Goal: Information Seeking & Learning: Find specific fact

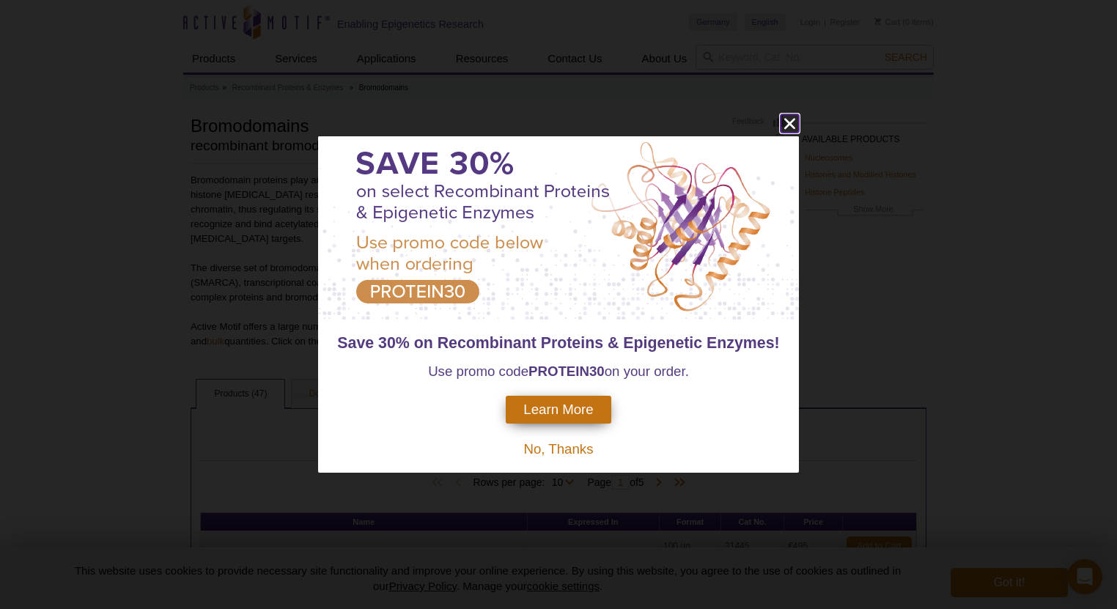
click at [786, 129] on icon "close" at bounding box center [790, 123] width 18 height 18
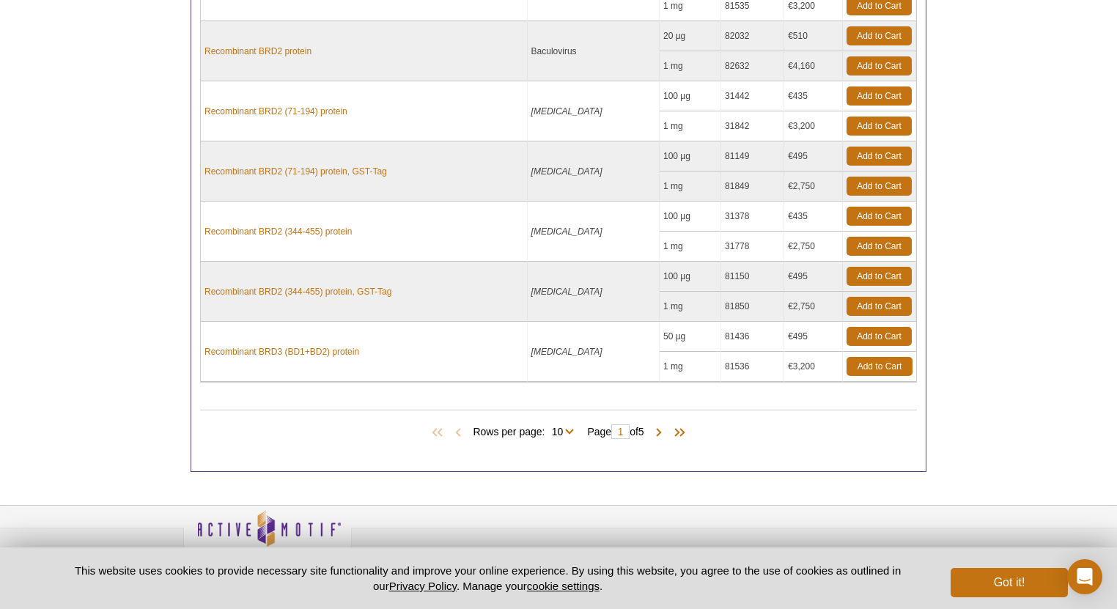
scroll to position [754, 0]
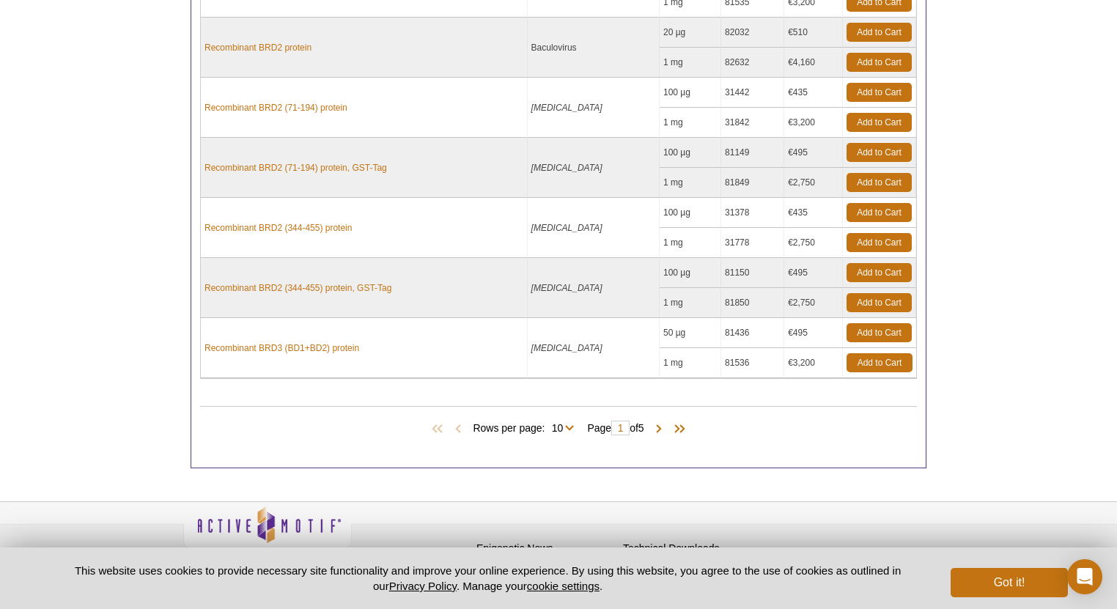
click at [784, 318] on td "€495" at bounding box center [813, 333] width 59 height 30
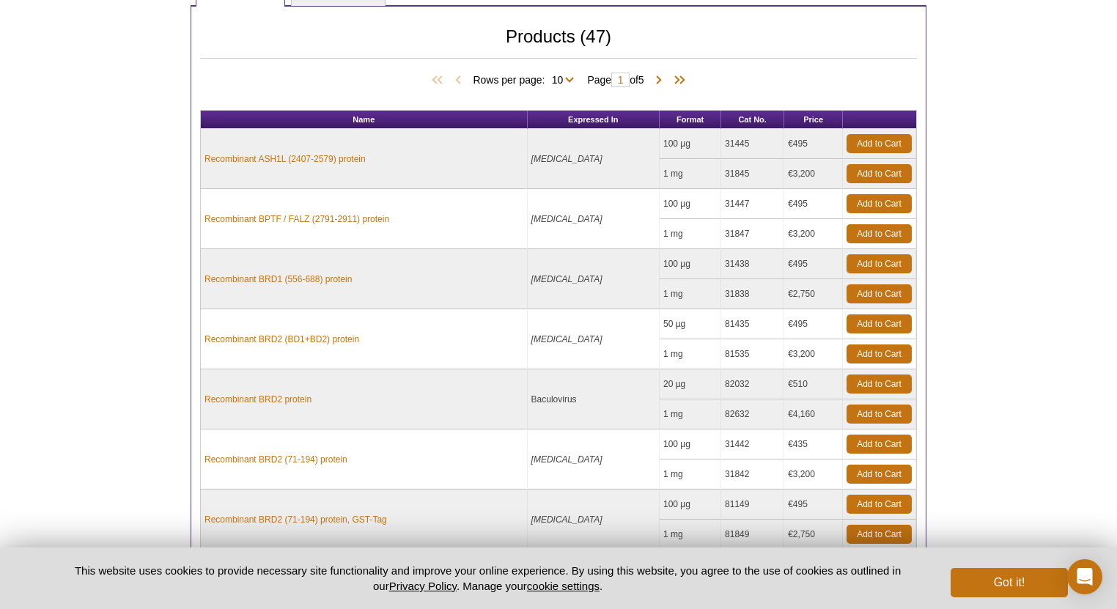
scroll to position [168, 0]
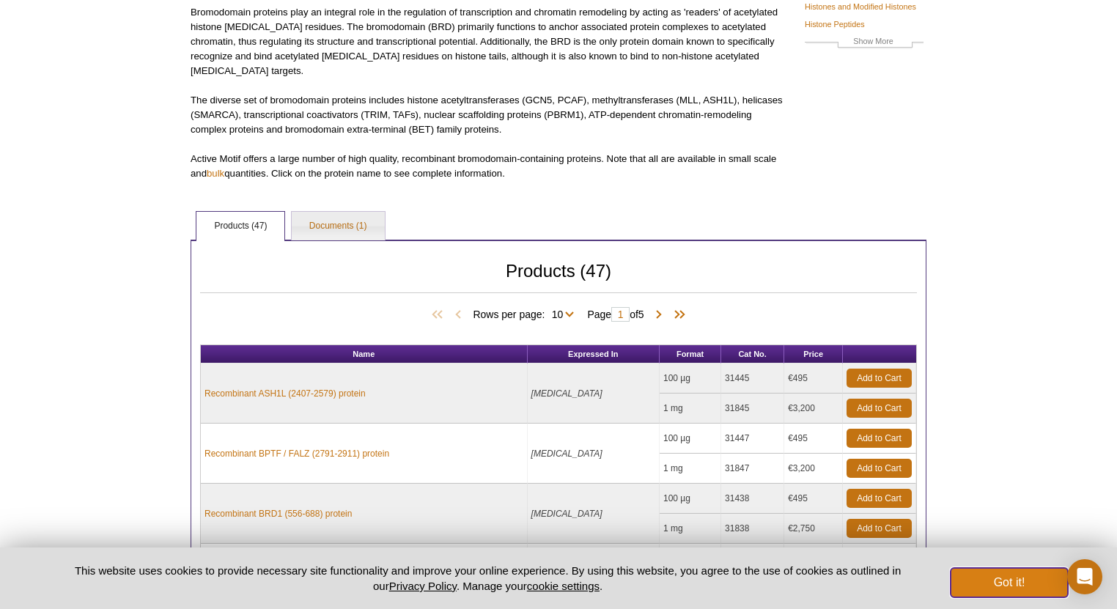
click at [984, 574] on button "Got it!" at bounding box center [1009, 582] width 117 height 29
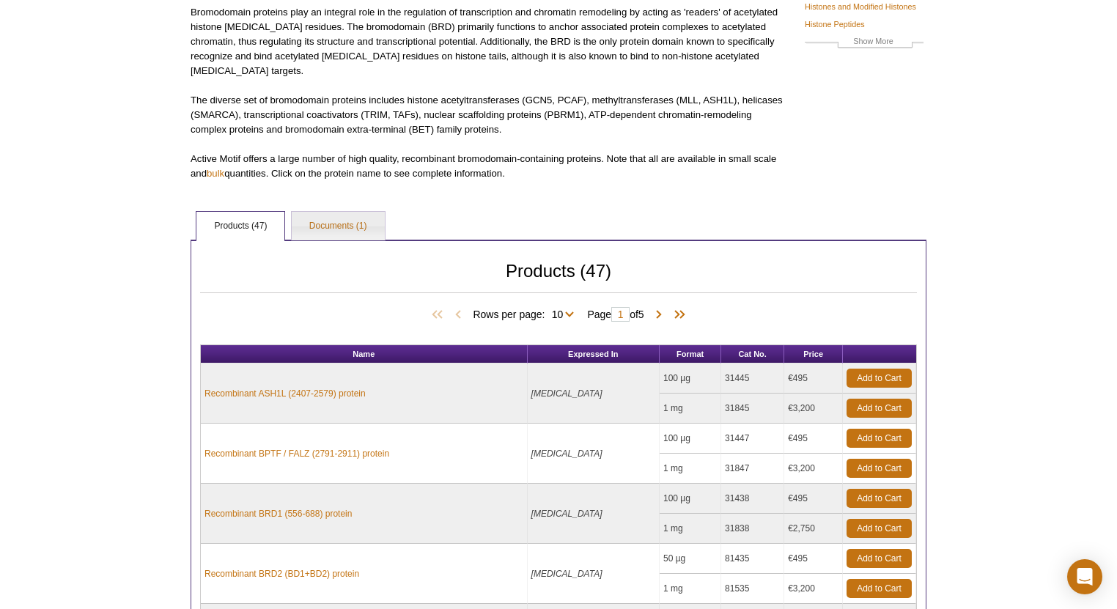
click at [117, 138] on div "Active Motif Logo Enabling Epigenetics Research 0 Search Skip to content Active…" at bounding box center [558, 524] width 1117 height 1384
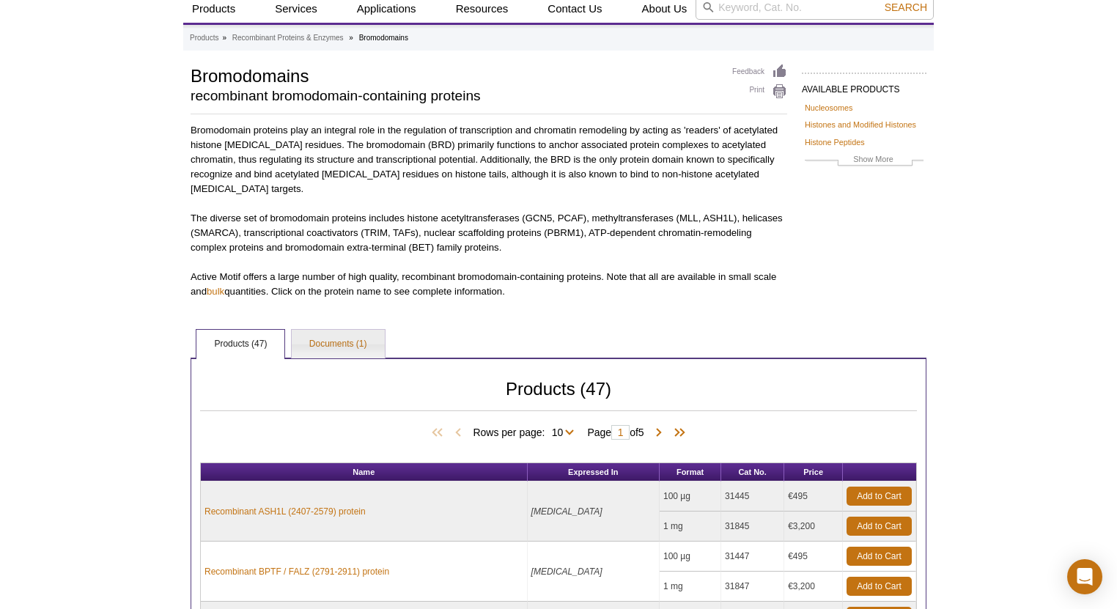
scroll to position [0, 0]
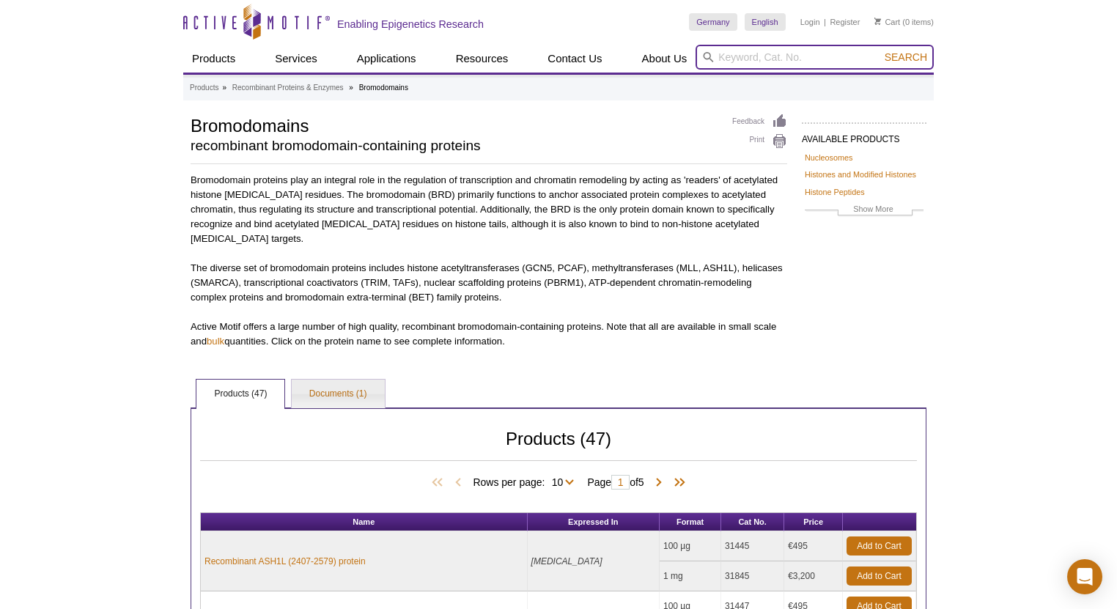
click at [789, 65] on input "search" at bounding box center [815, 57] width 238 height 25
type input "ak6"
click at [880, 51] on button "Search" at bounding box center [905, 57] width 51 height 13
click at [780, 56] on input "ak6" at bounding box center [815, 57] width 238 height 25
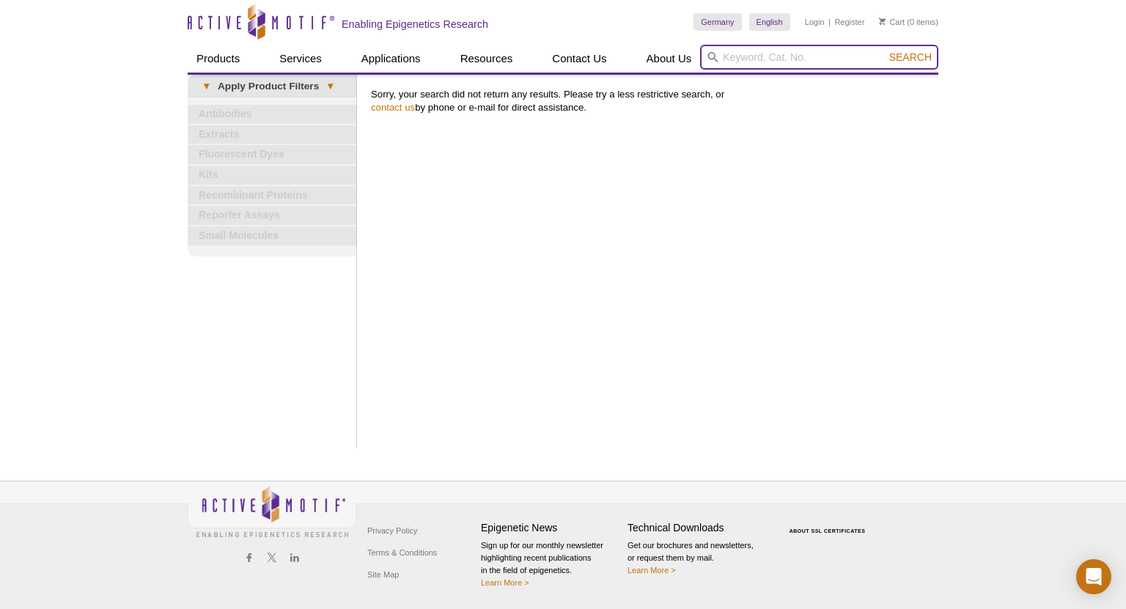
click at [780, 65] on input "search" at bounding box center [819, 57] width 238 height 25
type input "adenylate kinase"
click at [885, 51] on button "Search" at bounding box center [910, 57] width 51 height 13
click at [99, 108] on div "Active Motif Logo Enabling Epigenetics Research 0 Search Skip to content Active…" at bounding box center [563, 304] width 1126 height 609
drag, startPoint x: 0, startPoint y: 34, endPoint x: 12, endPoint y: 30, distance: 13.0
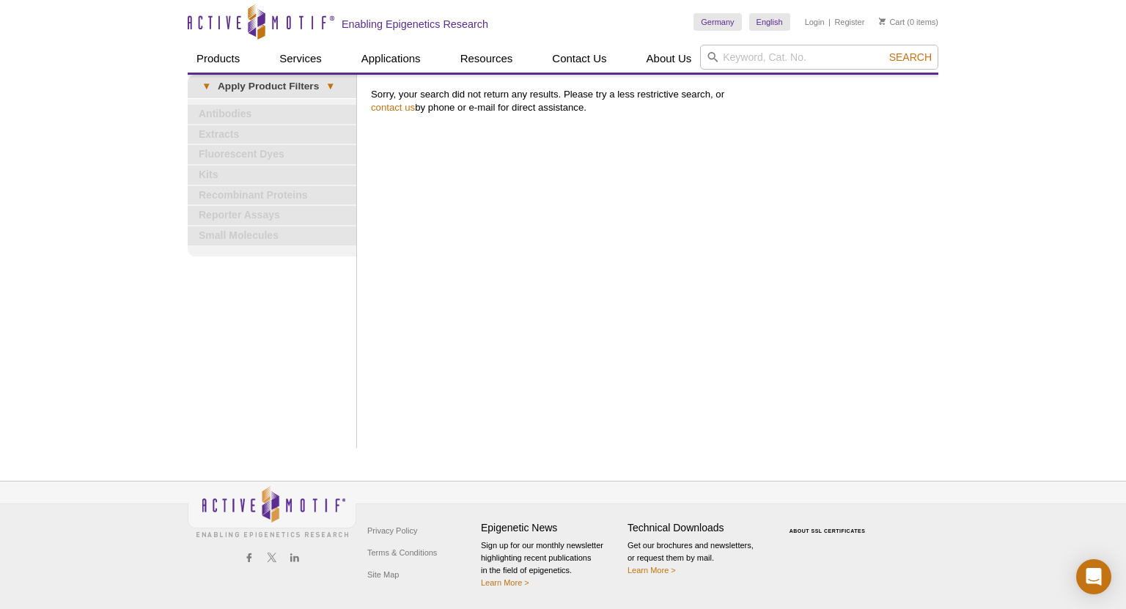
click at [1, 32] on div "Active Motif Logo Enabling Epigenetics Research 0 Search Skip to content Active…" at bounding box center [563, 304] width 1126 height 609
click at [712, 61] on icon at bounding box center [712, 57] width 11 height 11
click at [754, 53] on input "search" at bounding box center [819, 57] width 238 height 25
type input "srsf"
click at [938, 51] on div "Active Motif Logo Enabling Epigenetics Research 0 Search Skip to content Active…" at bounding box center [563, 304] width 1126 height 609
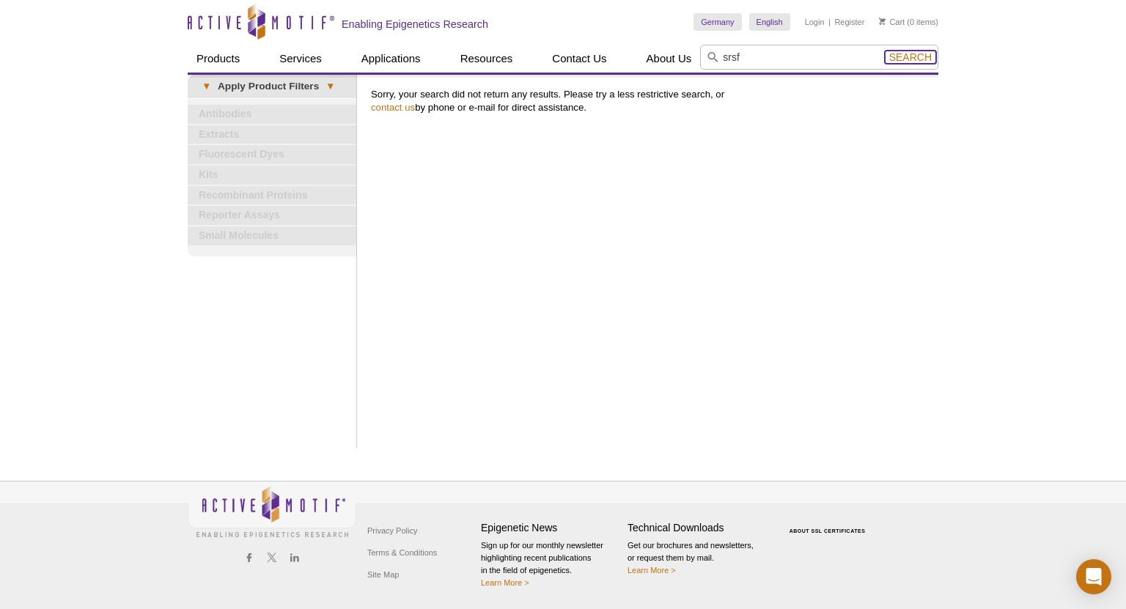
click at [922, 60] on span "Search" at bounding box center [910, 57] width 43 height 12
click at [748, 67] on input "search" at bounding box center [819, 57] width 238 height 25
type input "tra"
click at [909, 51] on button "Search" at bounding box center [910, 57] width 51 height 13
